Goal: Information Seeking & Learning: Learn about a topic

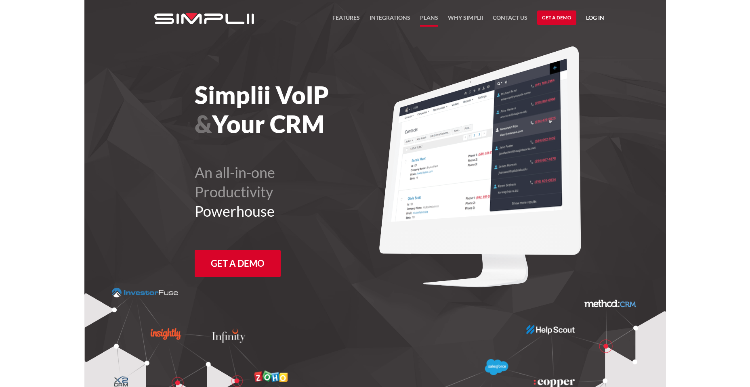
click at [432, 21] on link "Plans" at bounding box center [429, 20] width 18 height 14
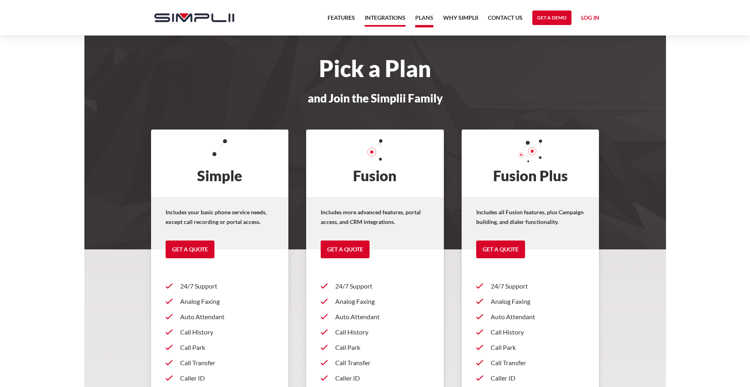
click at [401, 18] on link "Integrations" at bounding box center [385, 20] width 41 height 14
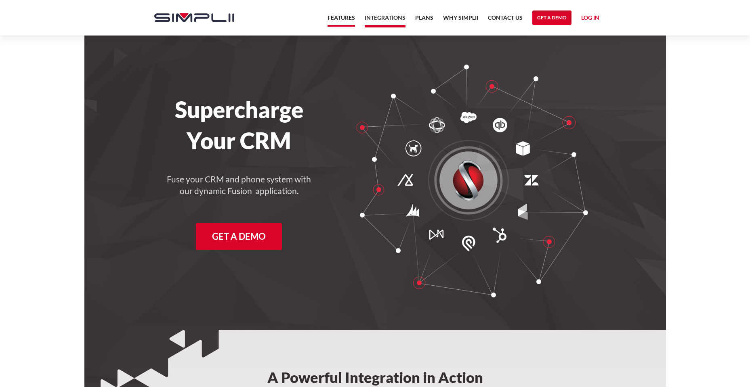
click at [334, 24] on link "Features" at bounding box center [341, 20] width 27 height 14
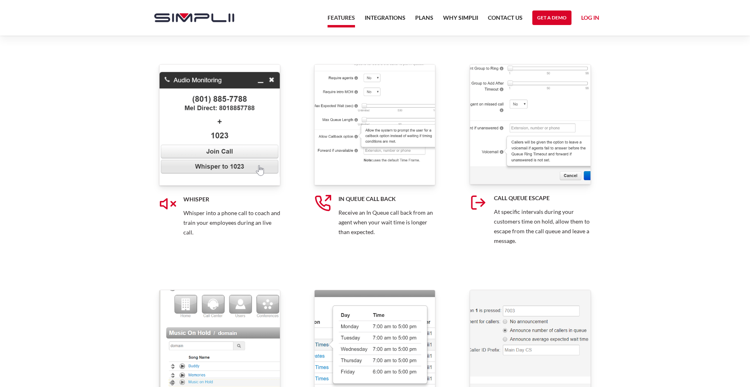
scroll to position [4119, 0]
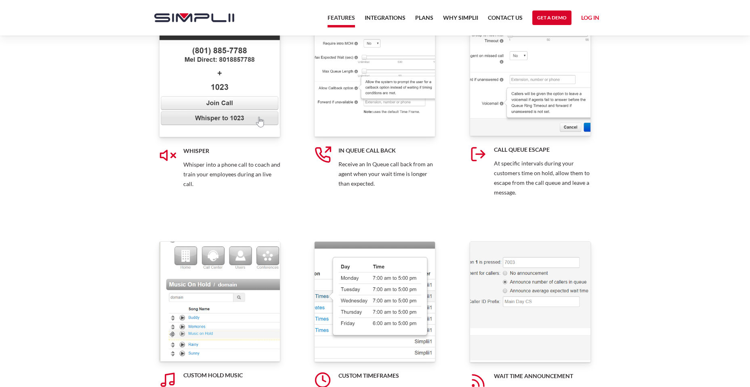
click at [450, 147] on div "In Queue Call Back Receive an In Queue call back from an agent when your wait t…" at bounding box center [374, 109] width 155 height 226
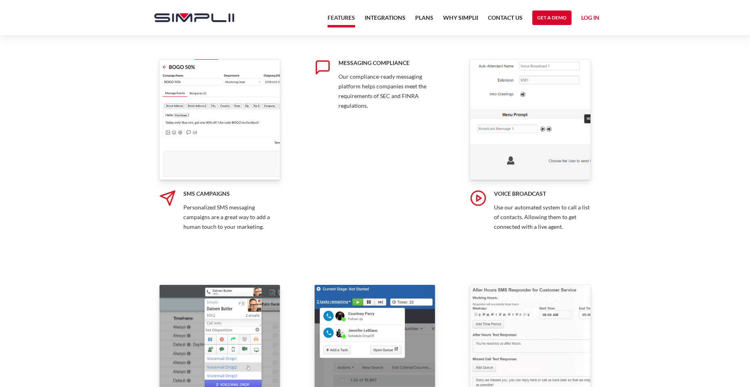
scroll to position [1550, 0]
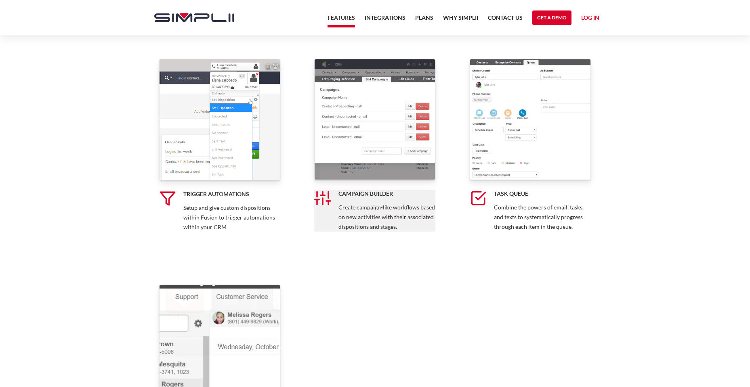
click at [355, 201] on div "Campaign Builder Create campaign-like workflows based on new activities with th…" at bounding box center [374, 211] width 121 height 42
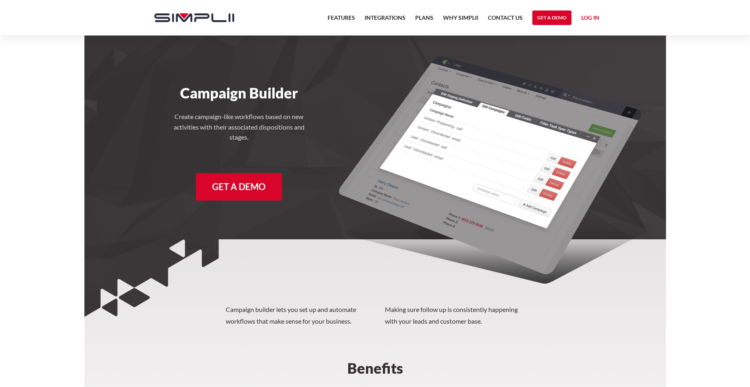
click at [641, 103] on div at bounding box center [520, 172] width 291 height 220
click at [644, 158] on div at bounding box center [520, 172] width 291 height 220
